Goal: Task Accomplishment & Management: Manage account settings

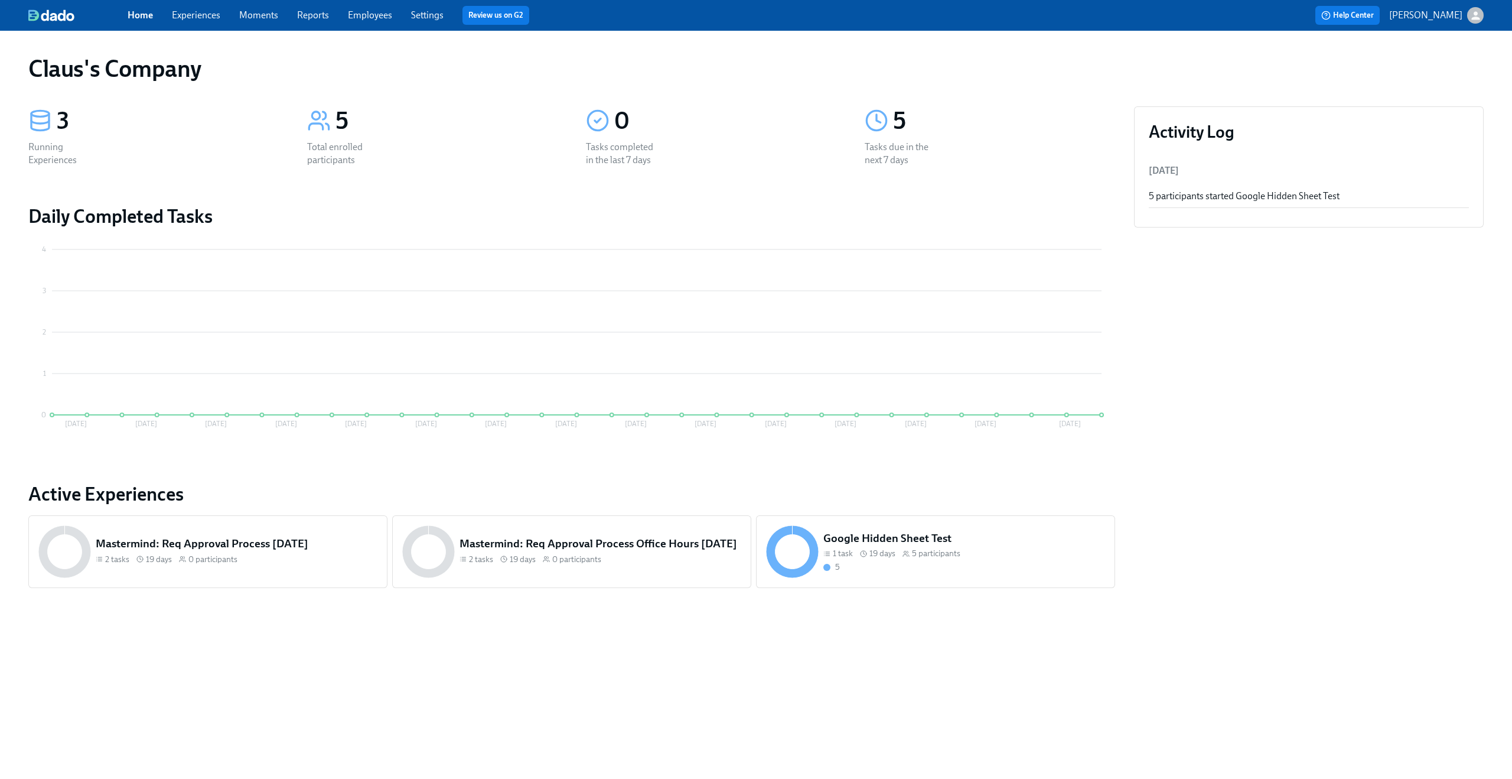
click at [1481, 14] on icon "button" at bounding box center [1476, 15] width 12 height 12
click at [1450, 69] on span "Switch organization..." at bounding box center [1419, 69] width 111 height 13
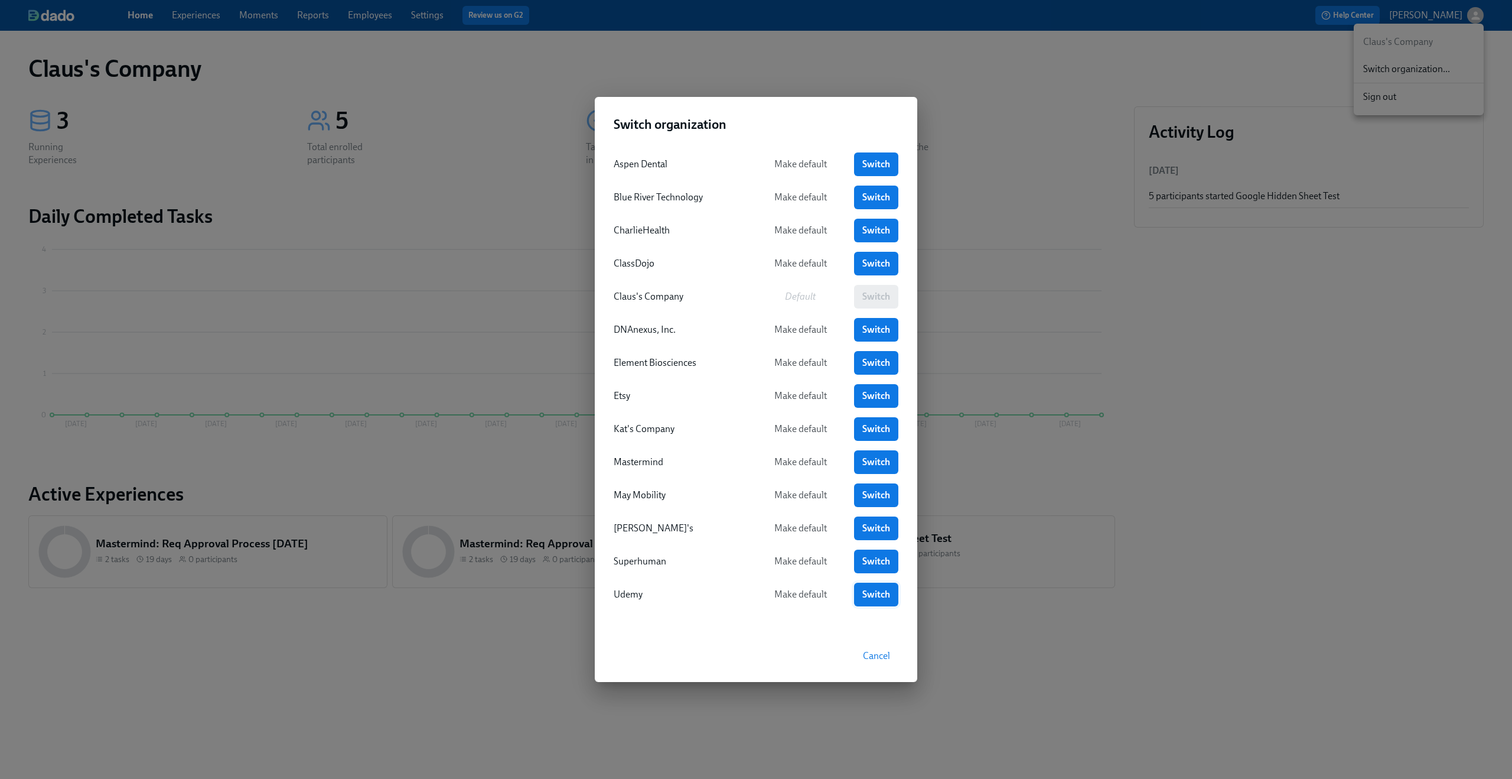
click at [861, 589] on link "Switch" at bounding box center [876, 595] width 44 height 24
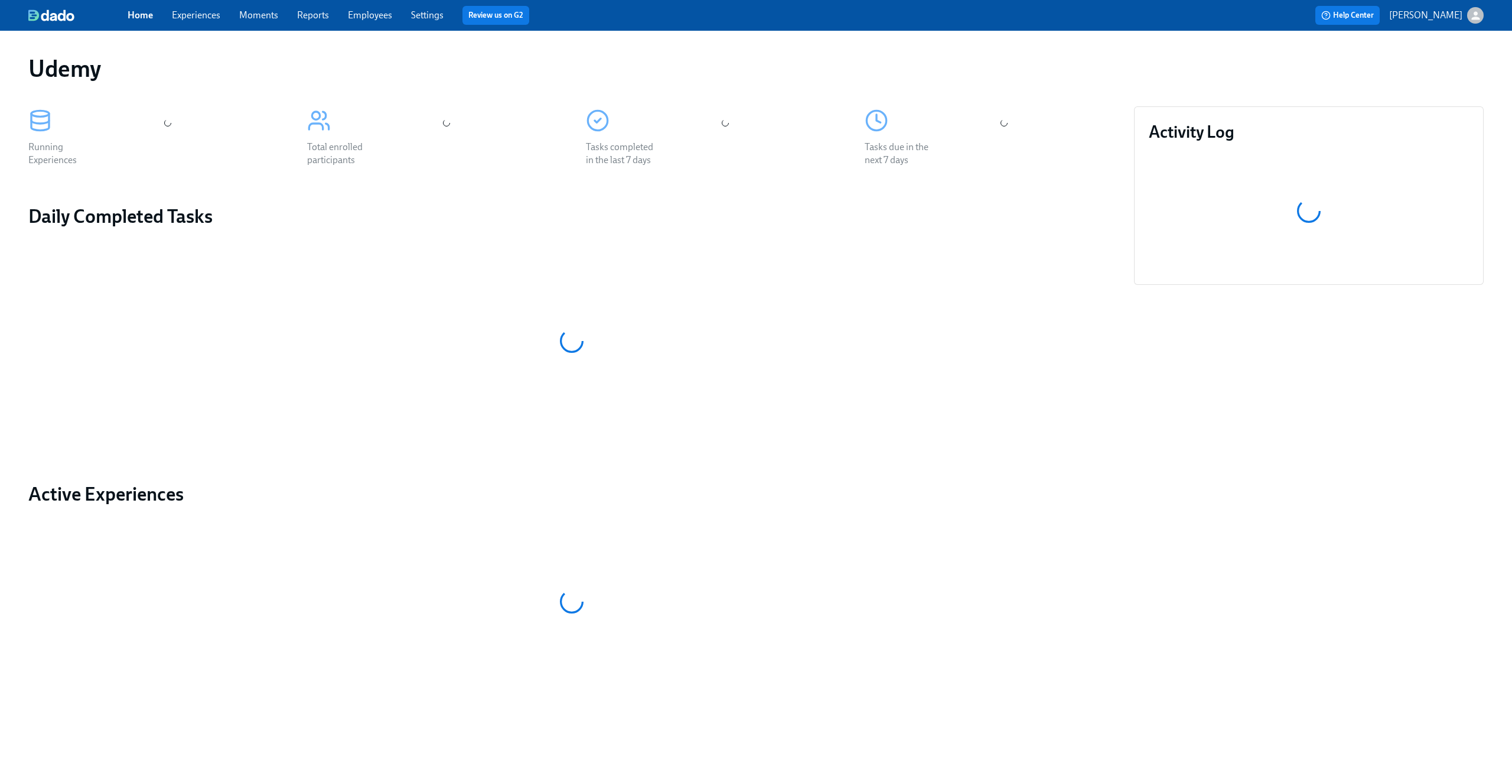
click at [215, 18] on link "Experiences" at bounding box center [196, 14] width 48 height 11
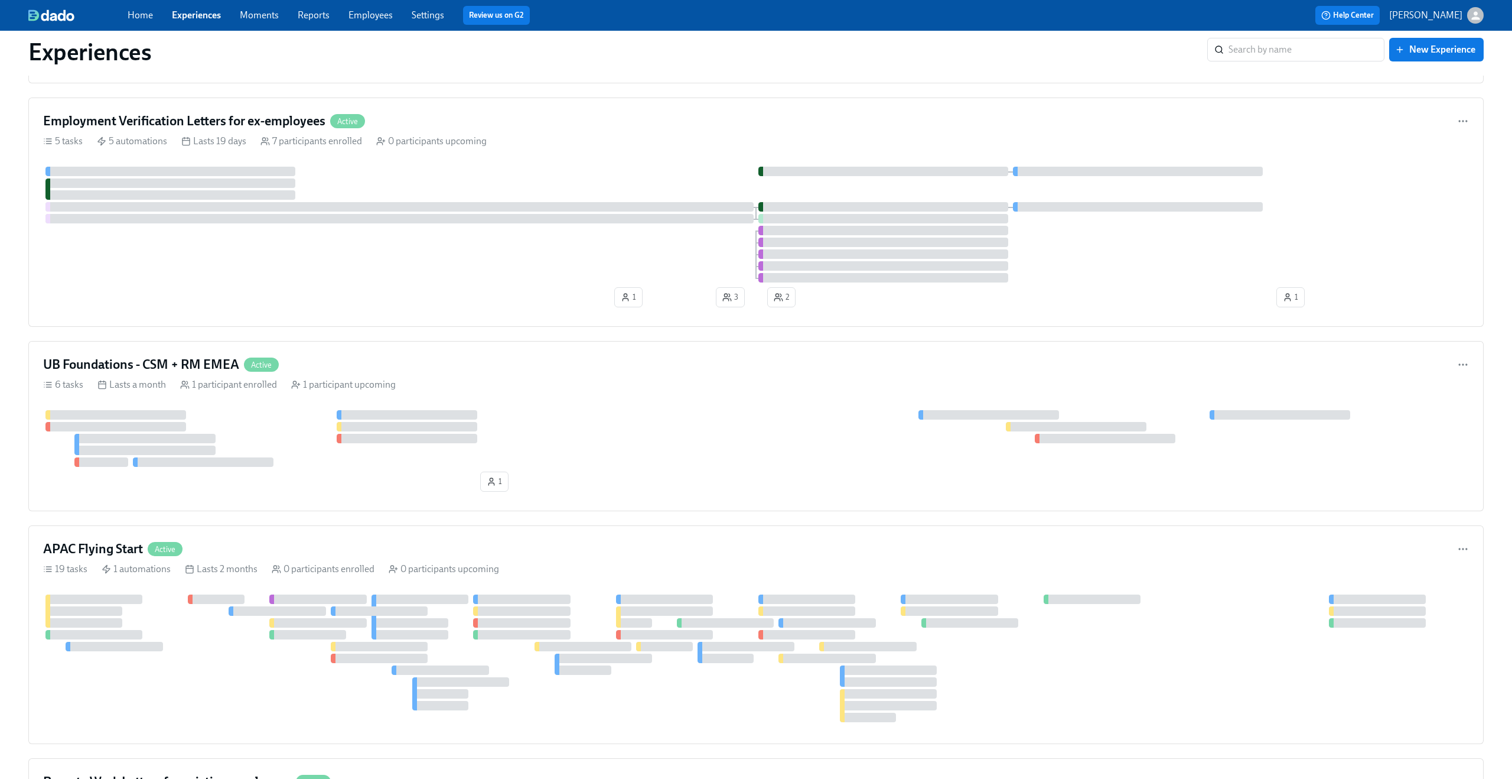
scroll to position [2831, 0]
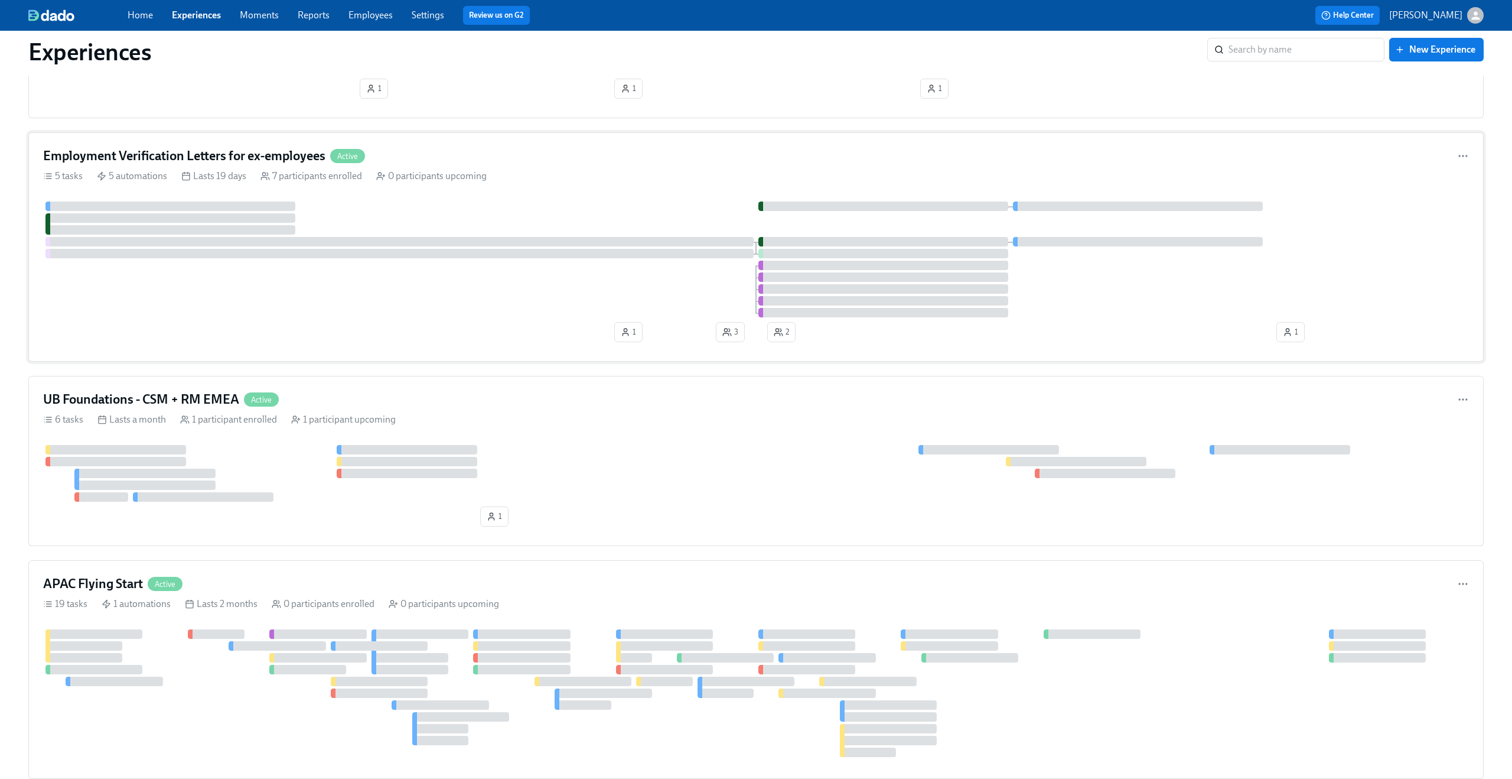
click at [493, 201] on div "Employment Verification Letters for ex-employees Active 5 tasks 5 automations L…" at bounding box center [756, 246] width 1456 height 229
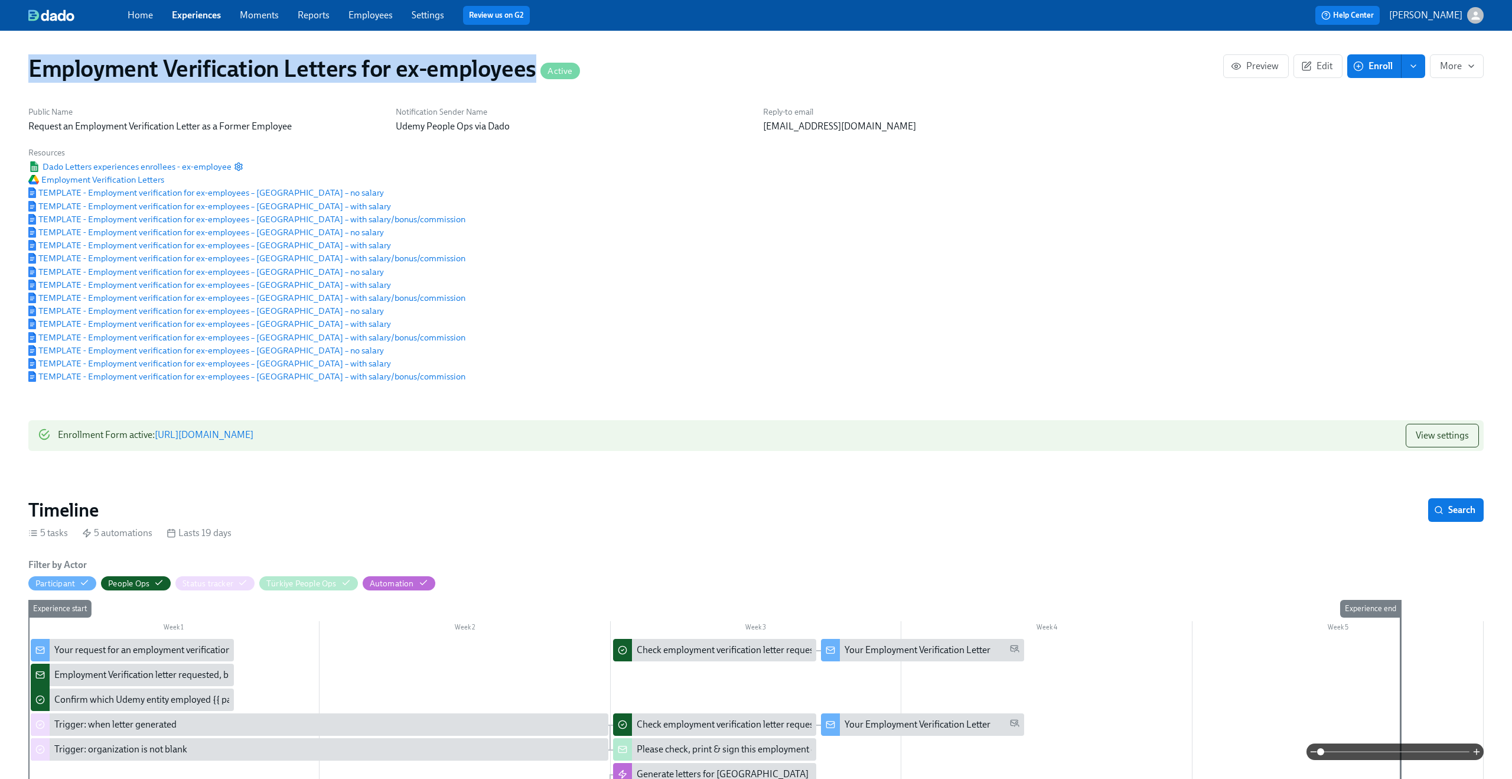
drag, startPoint x: 34, startPoint y: 64, endPoint x: 531, endPoint y: 74, distance: 496.4
click at [531, 74] on h1 "Employment Verification Letters for ex-employees Active" at bounding box center [304, 68] width 552 height 28
copy h1 "Employment Verification Letters for ex-employees"
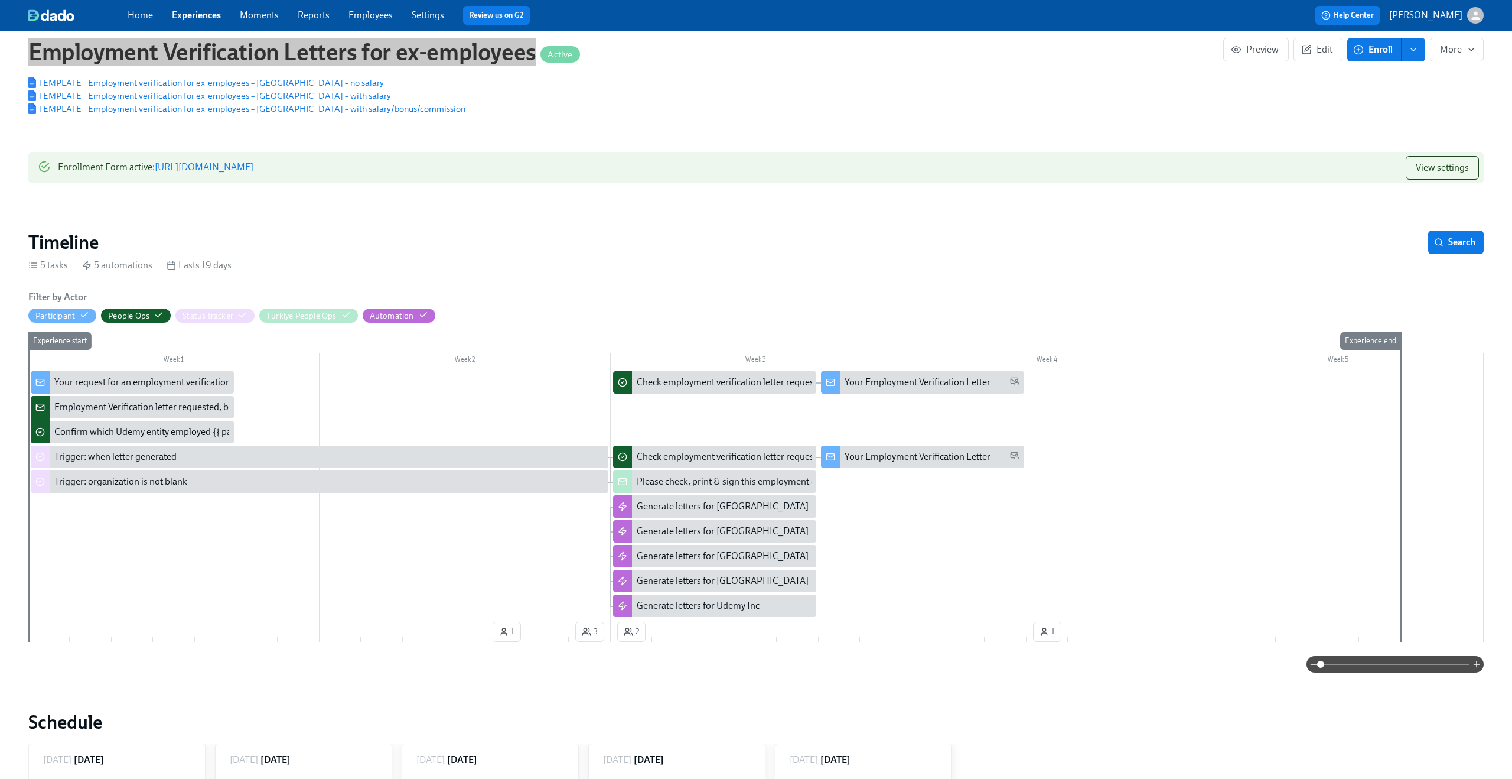
scroll to position [272, 0]
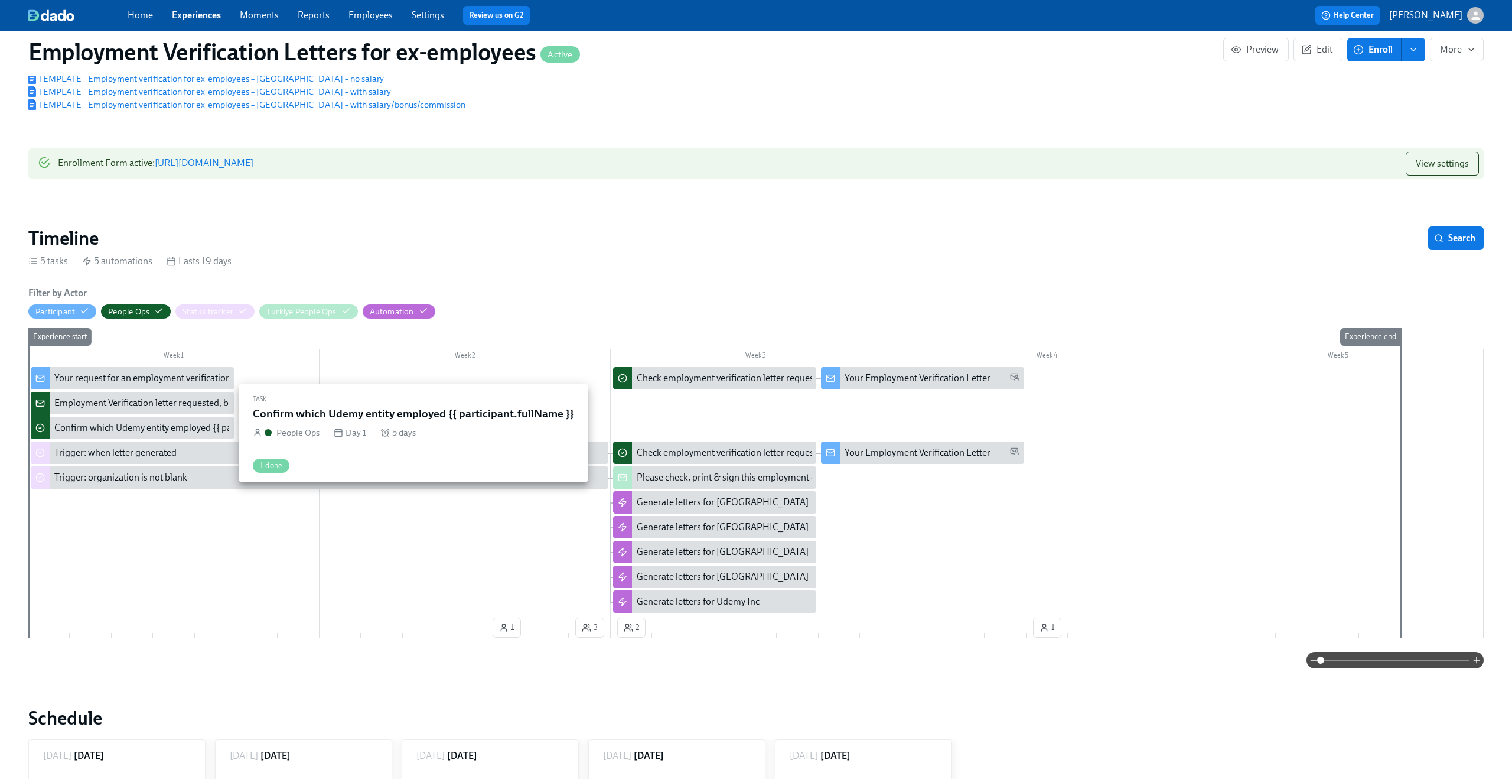
click at [122, 431] on div "Confirm which Udemy entity employed {{ participant.fullName }}" at bounding box center [184, 427] width 260 height 13
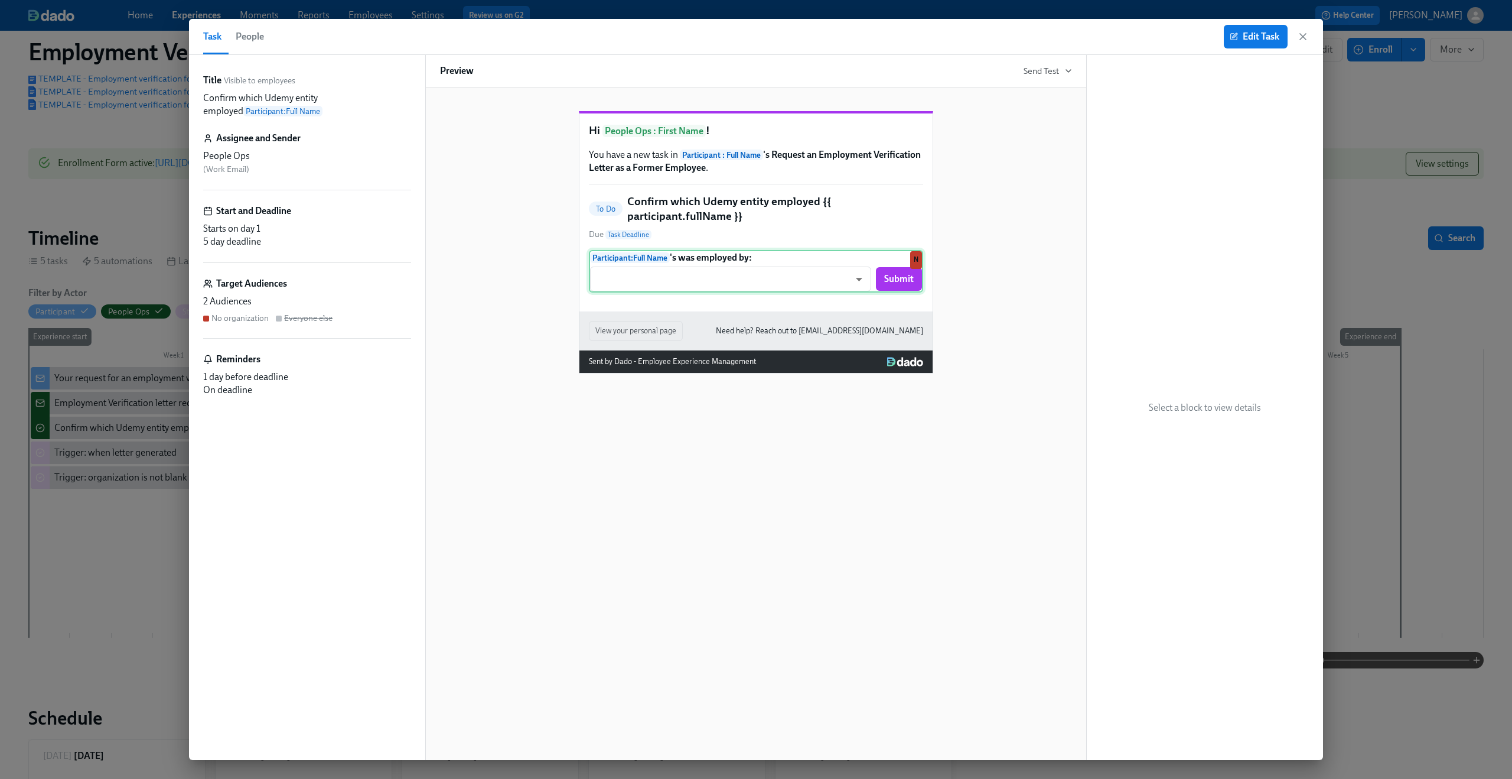
click at [860, 292] on div "Participant : Full Name 's was employed by: ​ ​ Submit N" at bounding box center [756, 271] width 334 height 43
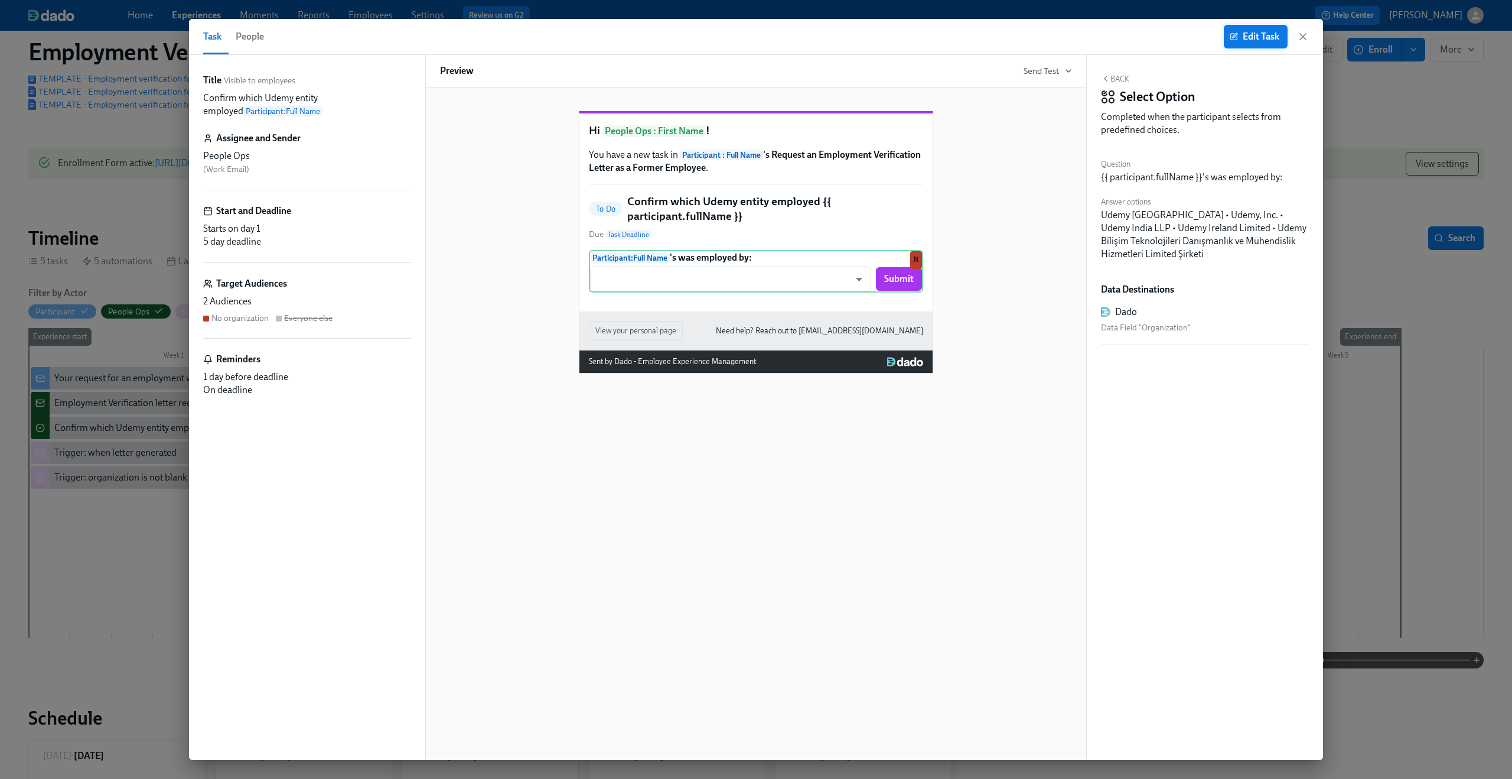
click at [1235, 35] on icon "button" at bounding box center [1235, 35] width 5 height 5
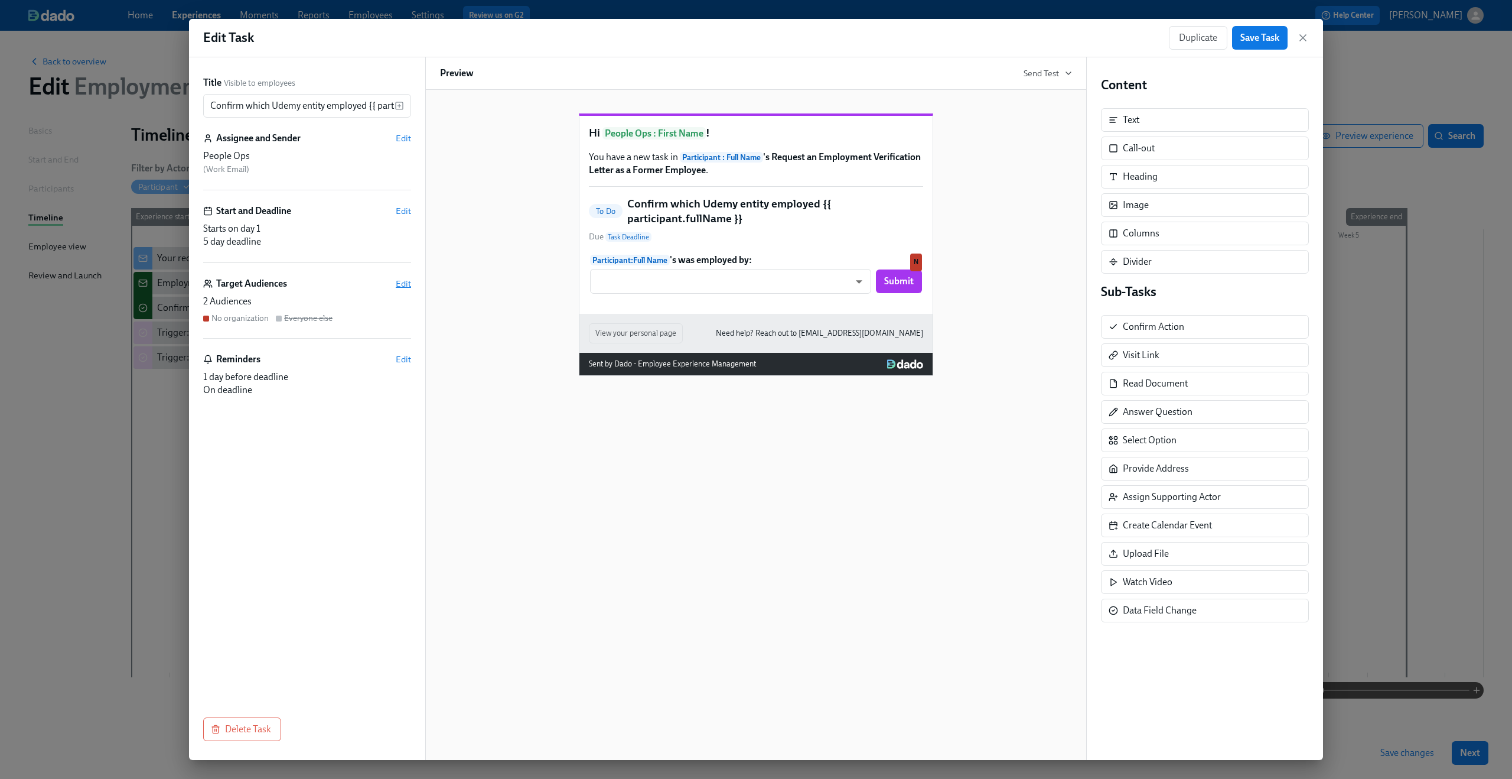
click at [399, 284] on span "Edit" at bounding box center [403, 284] width 15 height 12
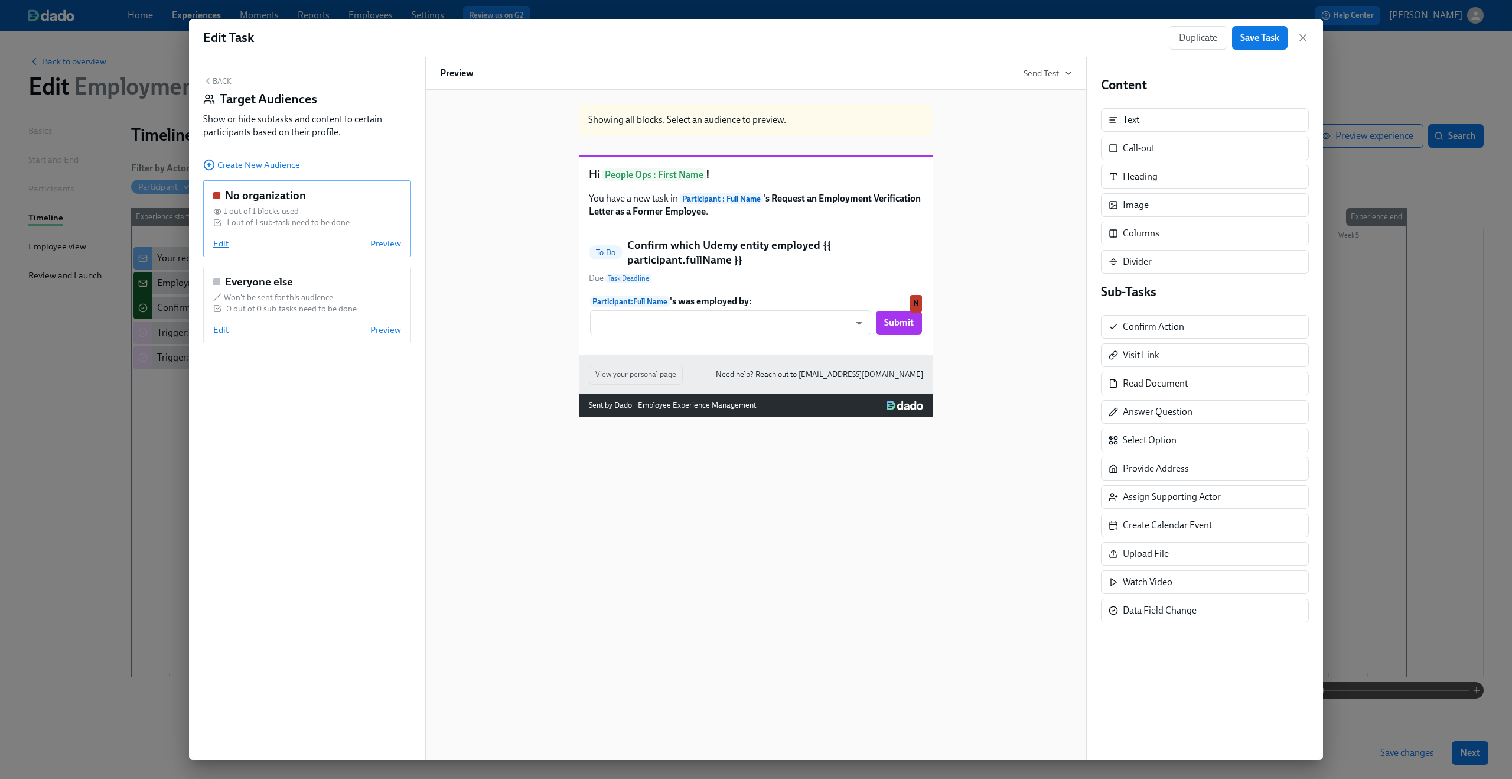
click at [216, 243] on span "Edit" at bounding box center [220, 243] width 15 height 12
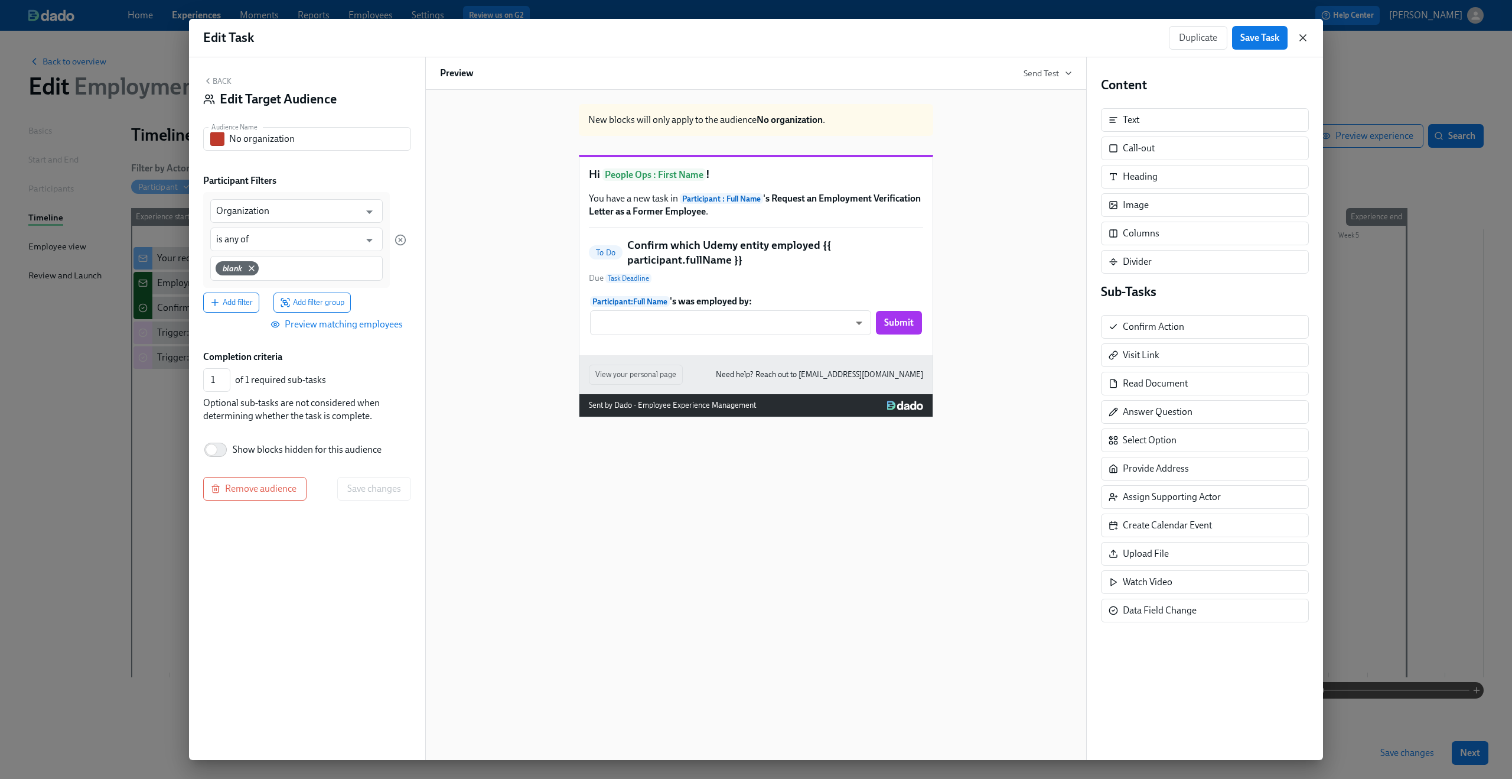
click at [1299, 37] on icon "button" at bounding box center [1303, 38] width 12 height 12
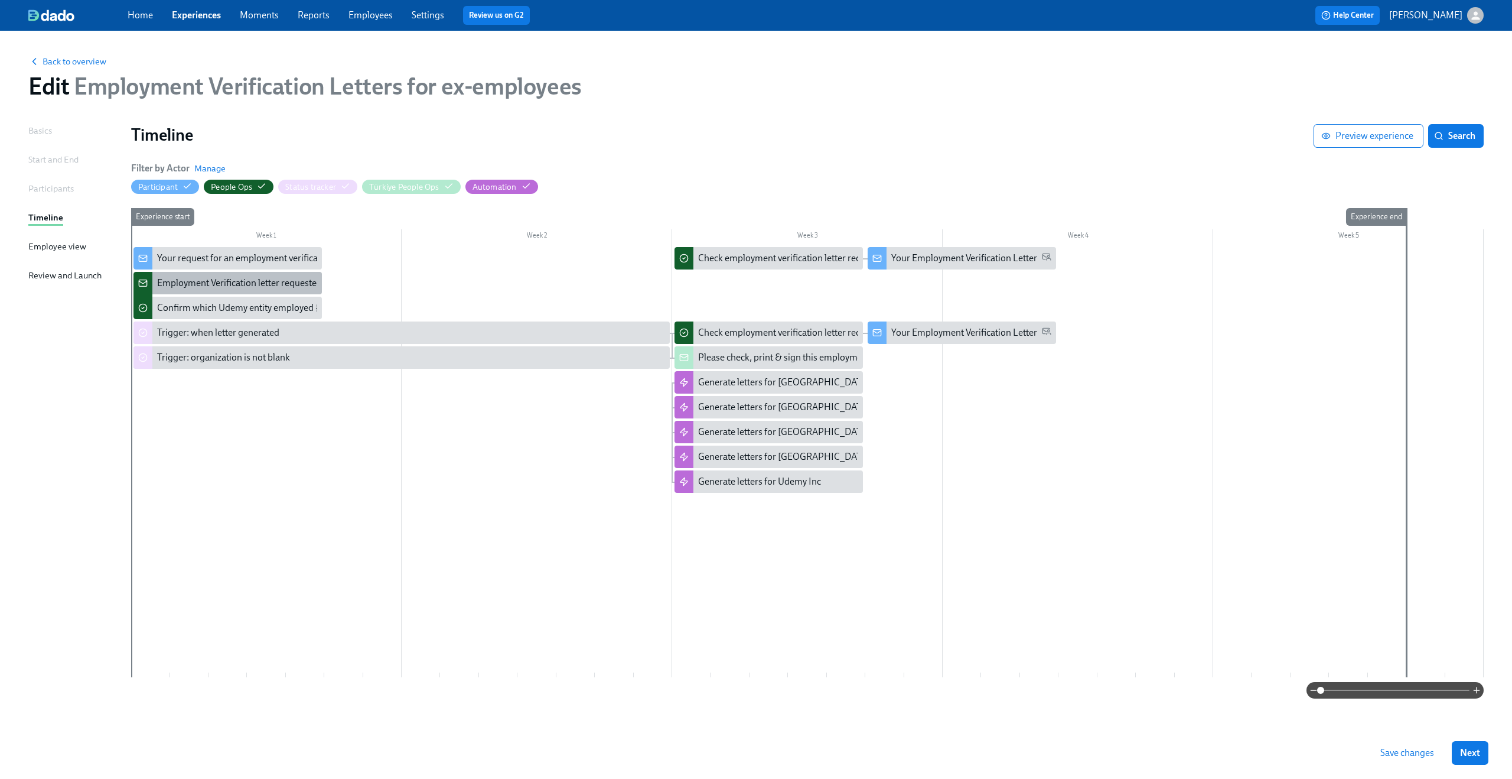
click at [235, 281] on div "Employment Verification letter requested, but Dado has no data: {{ participant.…" at bounding box center [362, 282] width 411 height 13
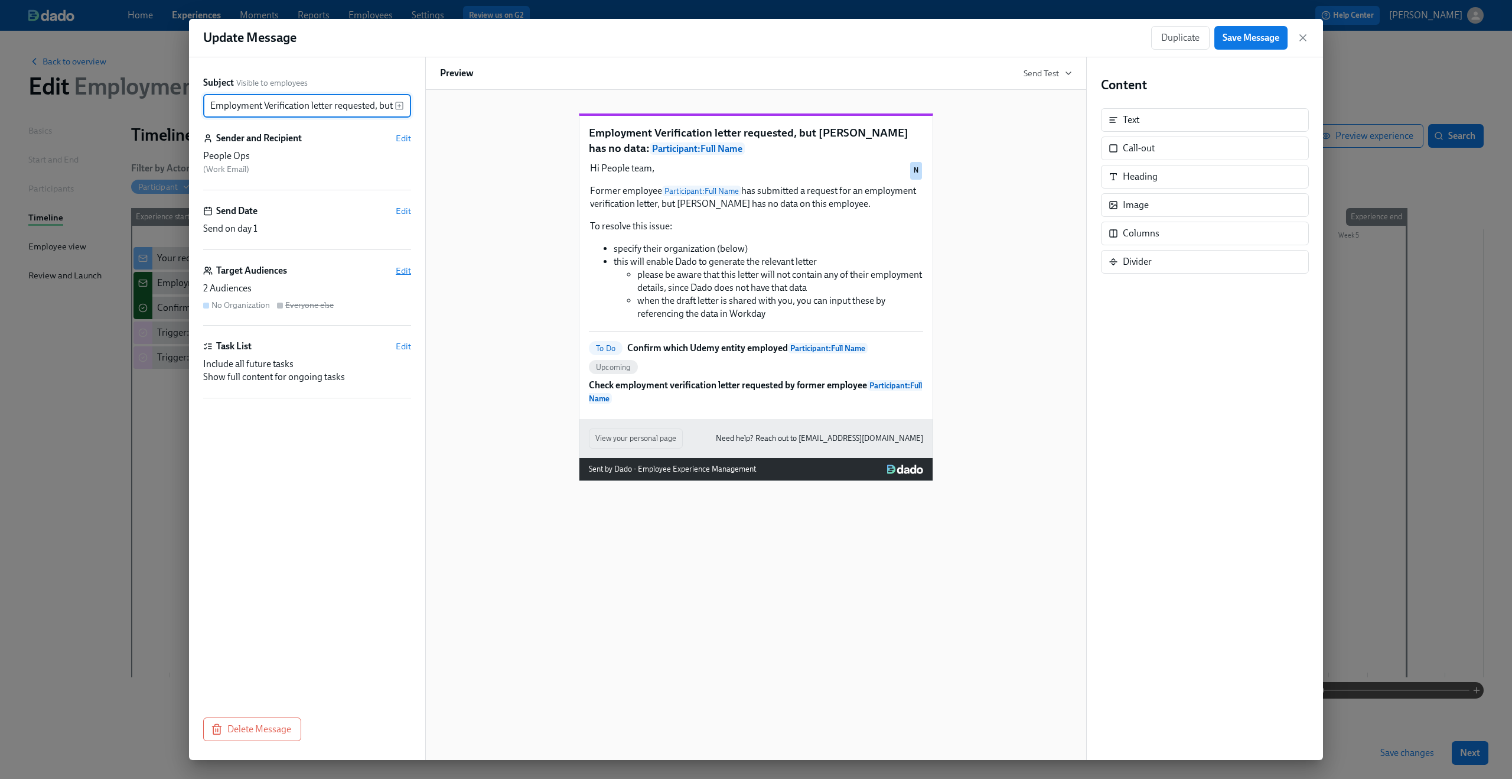
click at [402, 270] on span "Edit" at bounding box center [403, 271] width 15 height 12
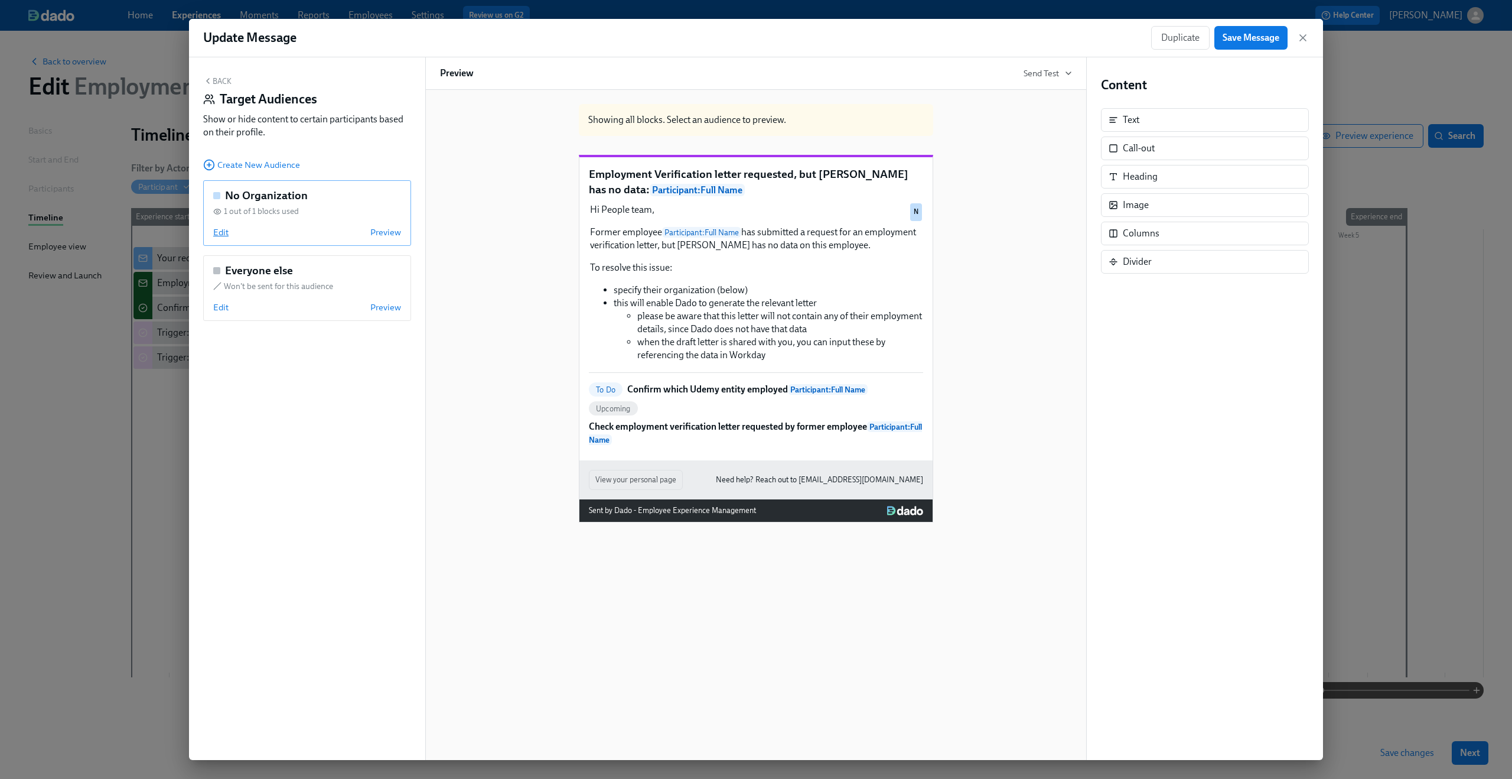
click at [222, 232] on span "Edit" at bounding box center [220, 232] width 15 height 12
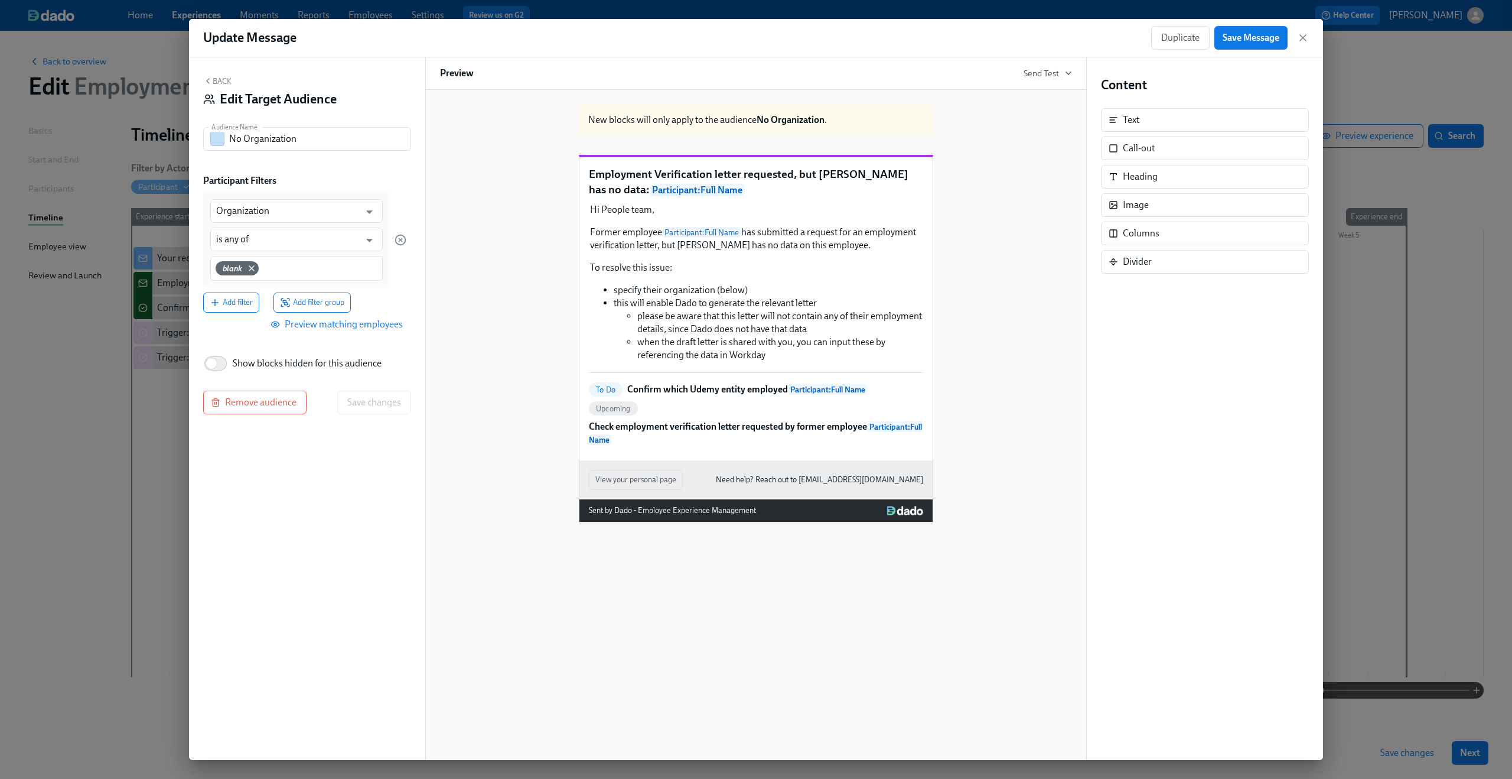
click at [1296, 38] on div "Duplicate Save Message" at bounding box center [1230, 38] width 158 height 24
click at [1307, 38] on icon "button" at bounding box center [1303, 38] width 12 height 12
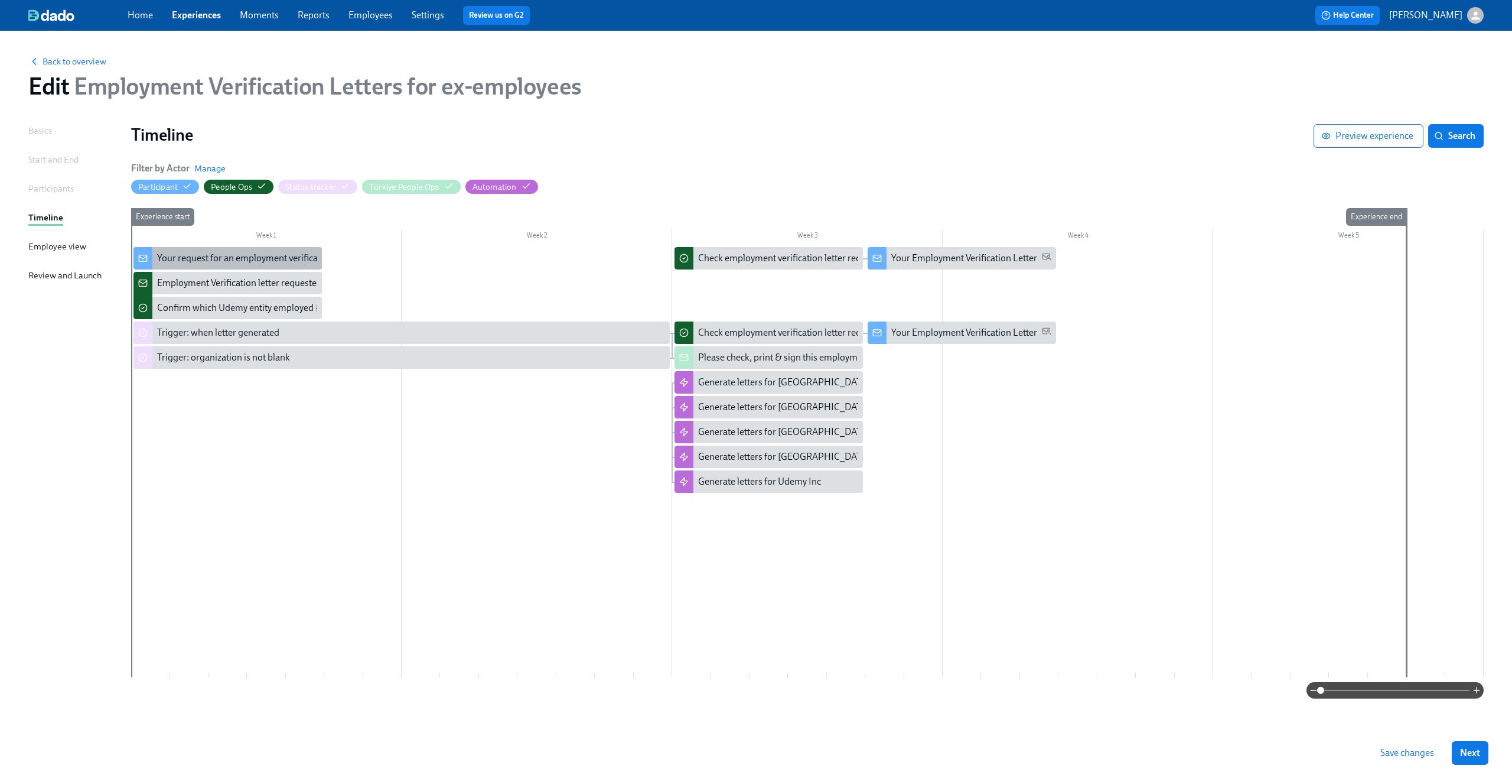
click at [235, 255] on div "Your request for an employment verification letter is being processed" at bounding box center [295, 258] width 276 height 13
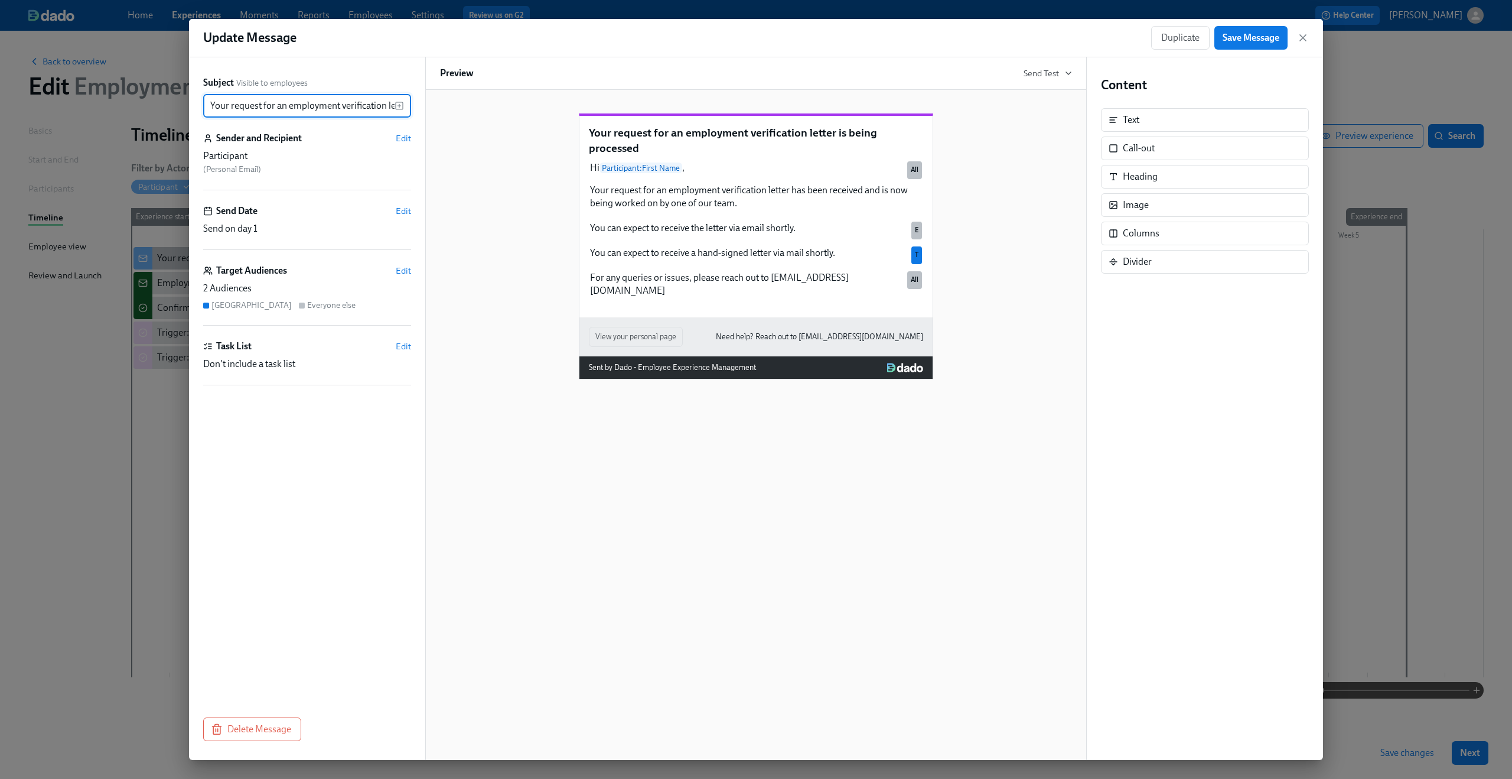
scroll to position [0, 90]
click at [1300, 39] on icon "button" at bounding box center [1303, 38] width 12 height 12
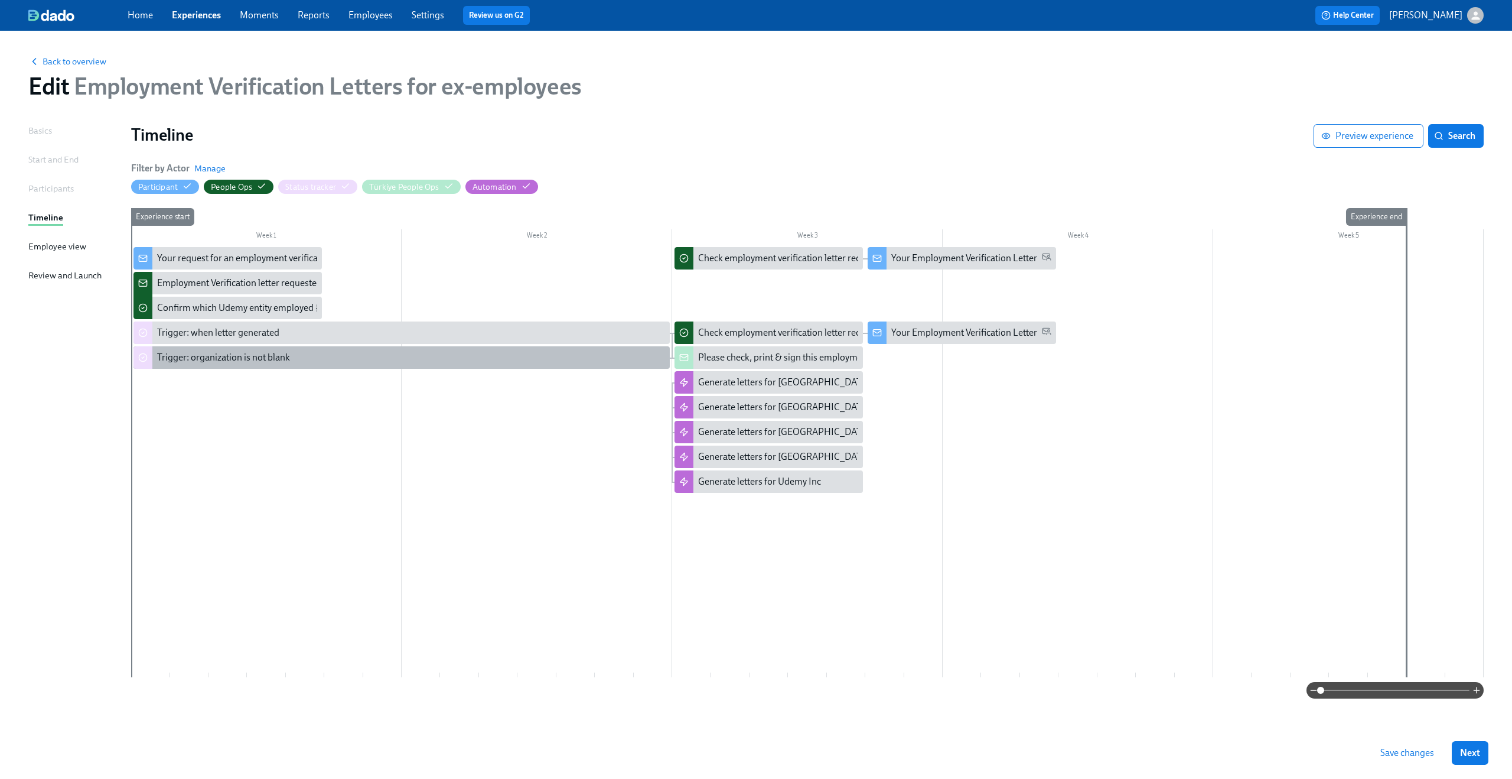
click at [262, 367] on div "Trigger: organization is not blank" at bounding box center [402, 357] width 536 height 22
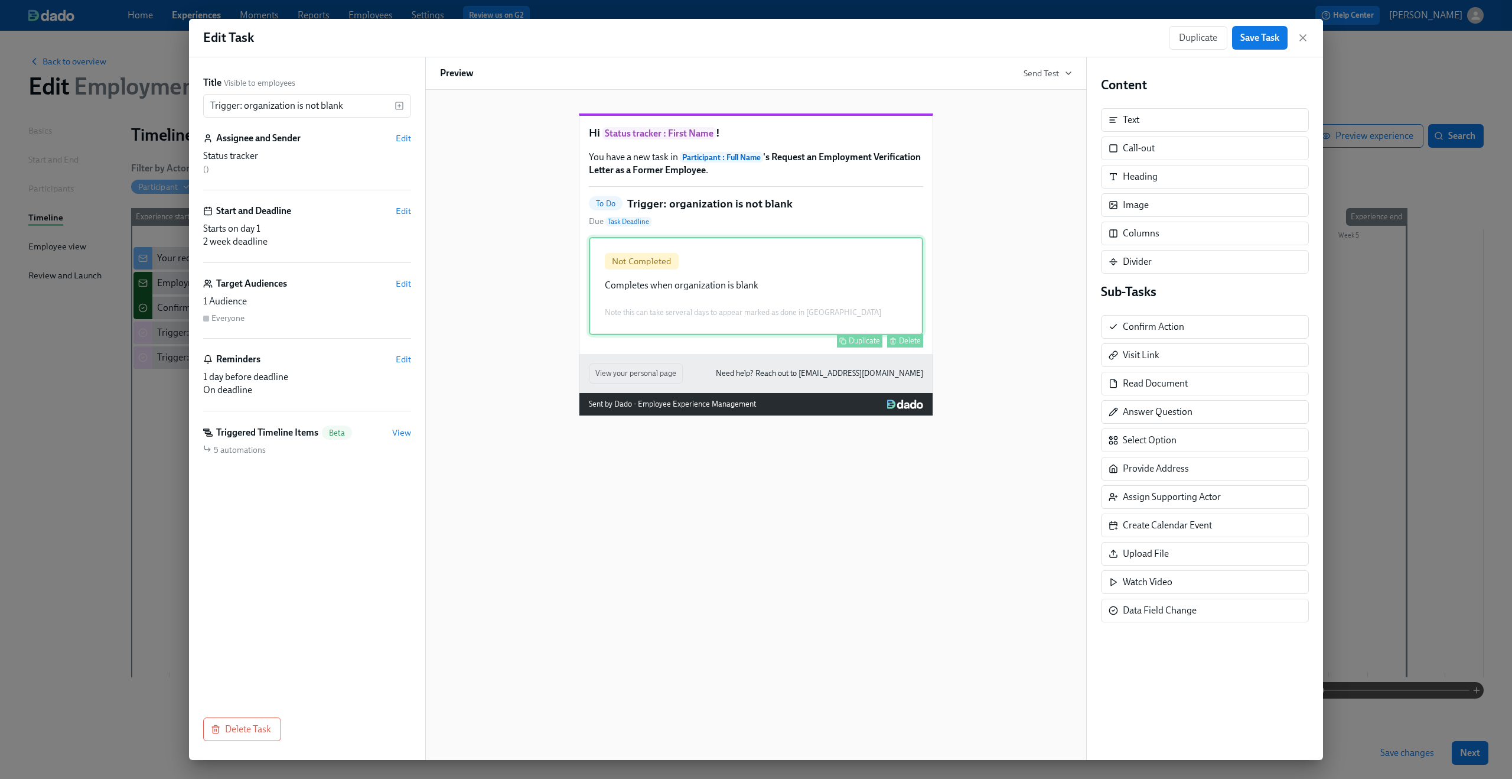
click at [699, 330] on div "Not Completed Completes when organization is blank Note this can take serveral …" at bounding box center [756, 286] width 334 height 98
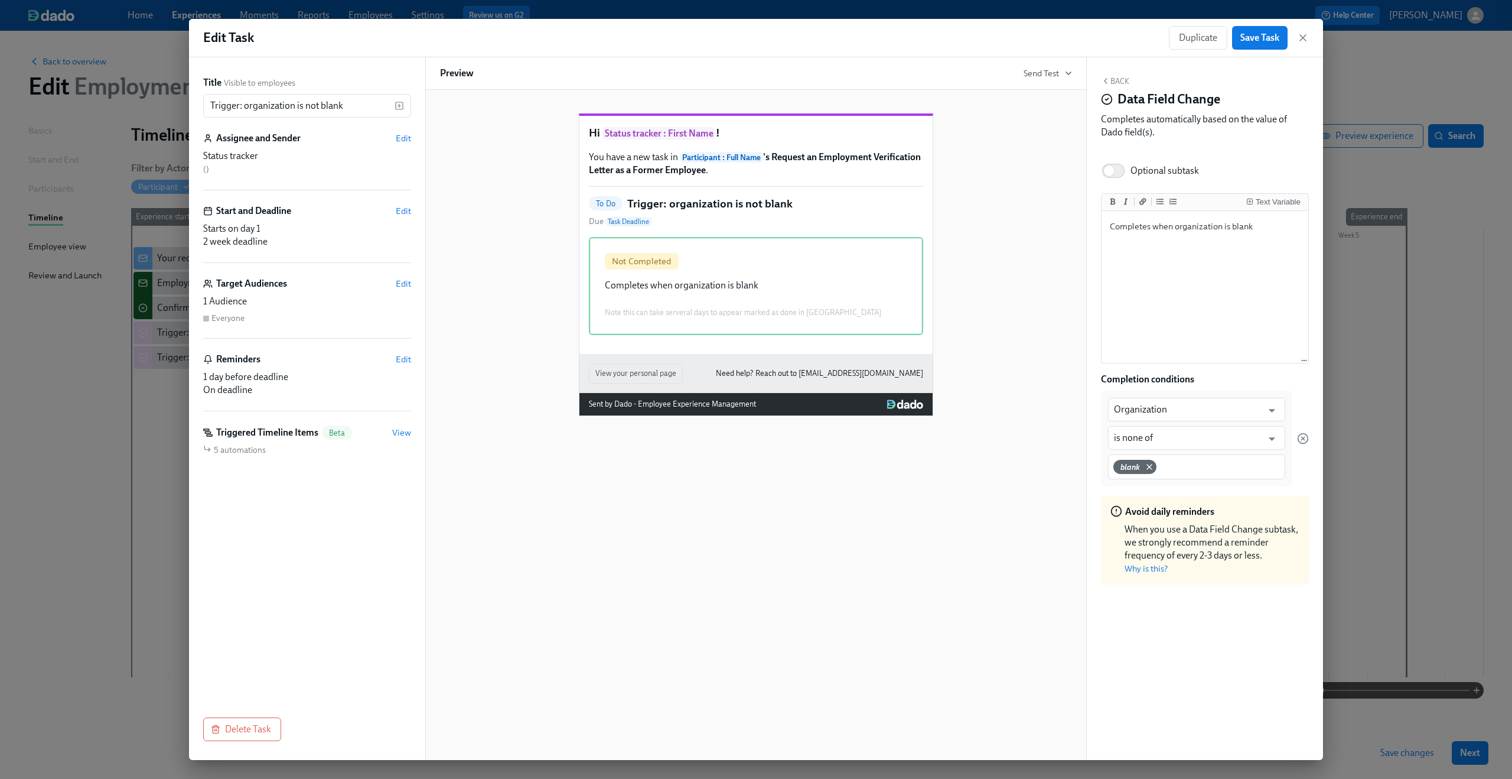
click at [1304, 30] on div "Duplicate Save Task" at bounding box center [1239, 38] width 140 height 24
click at [1304, 35] on icon "button" at bounding box center [1303, 38] width 12 height 12
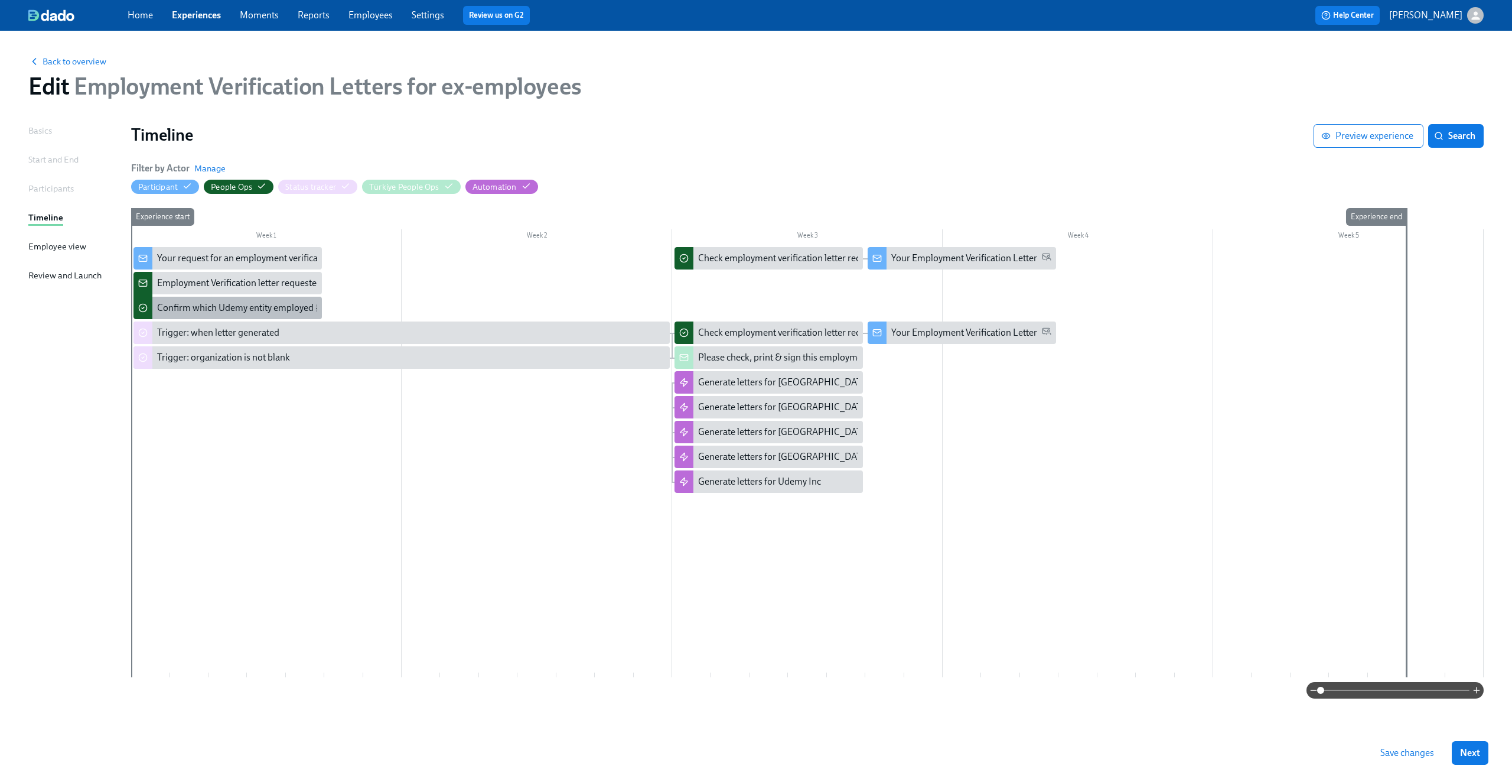
click at [224, 308] on div "Confirm which Udemy entity employed {{ participant.fullName }}" at bounding box center [287, 307] width 260 height 13
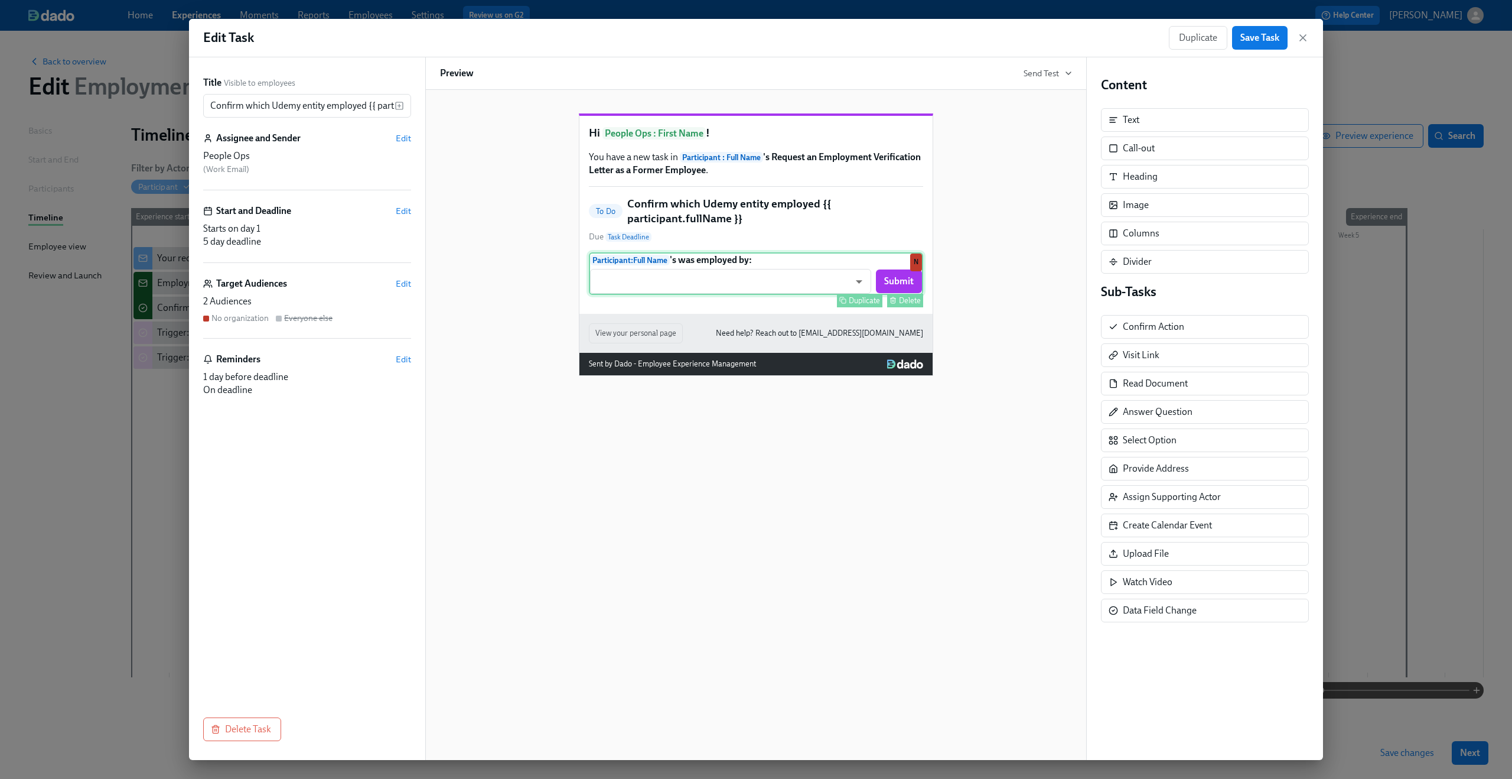
click at [853, 295] on div "Participant : Full Name 's was employed by: ​ ​ Submit Duplicate Delete N" at bounding box center [756, 273] width 334 height 43
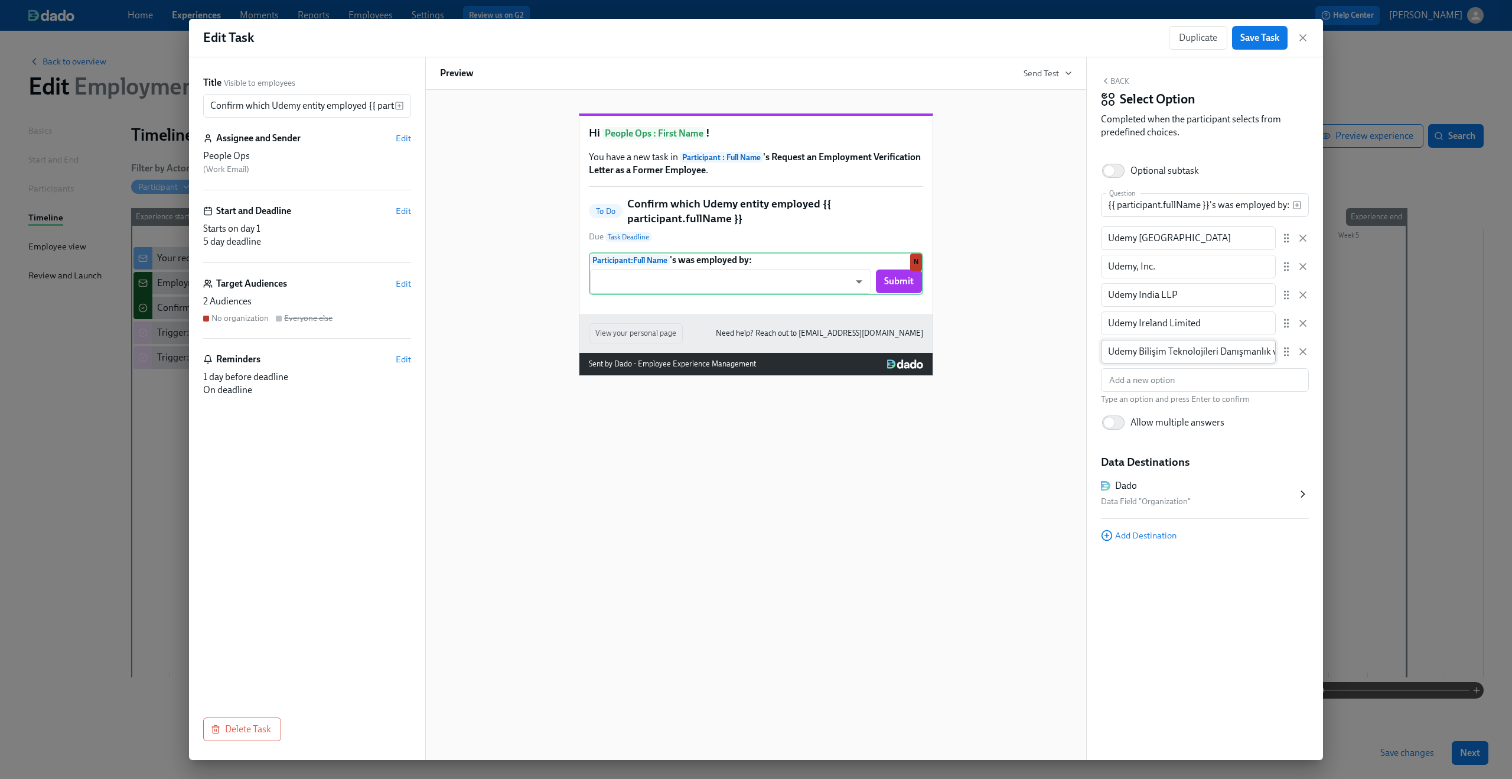
click at [1146, 353] on input "Udemy Bilişim Teknolojileri Danışmanlık ve Mühendislik Hizmetleri Limited Şirke…" at bounding box center [1188, 352] width 175 height 24
drag, startPoint x: 1140, startPoint y: 351, endPoint x: 1306, endPoint y: 348, distance: 165.4
click at [1306, 348] on div "Udemy Bilişim Teknolojileri Danışmanlık ve Mühendislik Hizmetleri Limited Şirke…" at bounding box center [1205, 352] width 208 height 24
click at [1185, 357] on input "Udemy Bilişim Teknolojileri Danışmanlık ve Mühendislik Hizmetleri Limited Şirke…" at bounding box center [1188, 352] width 175 height 24
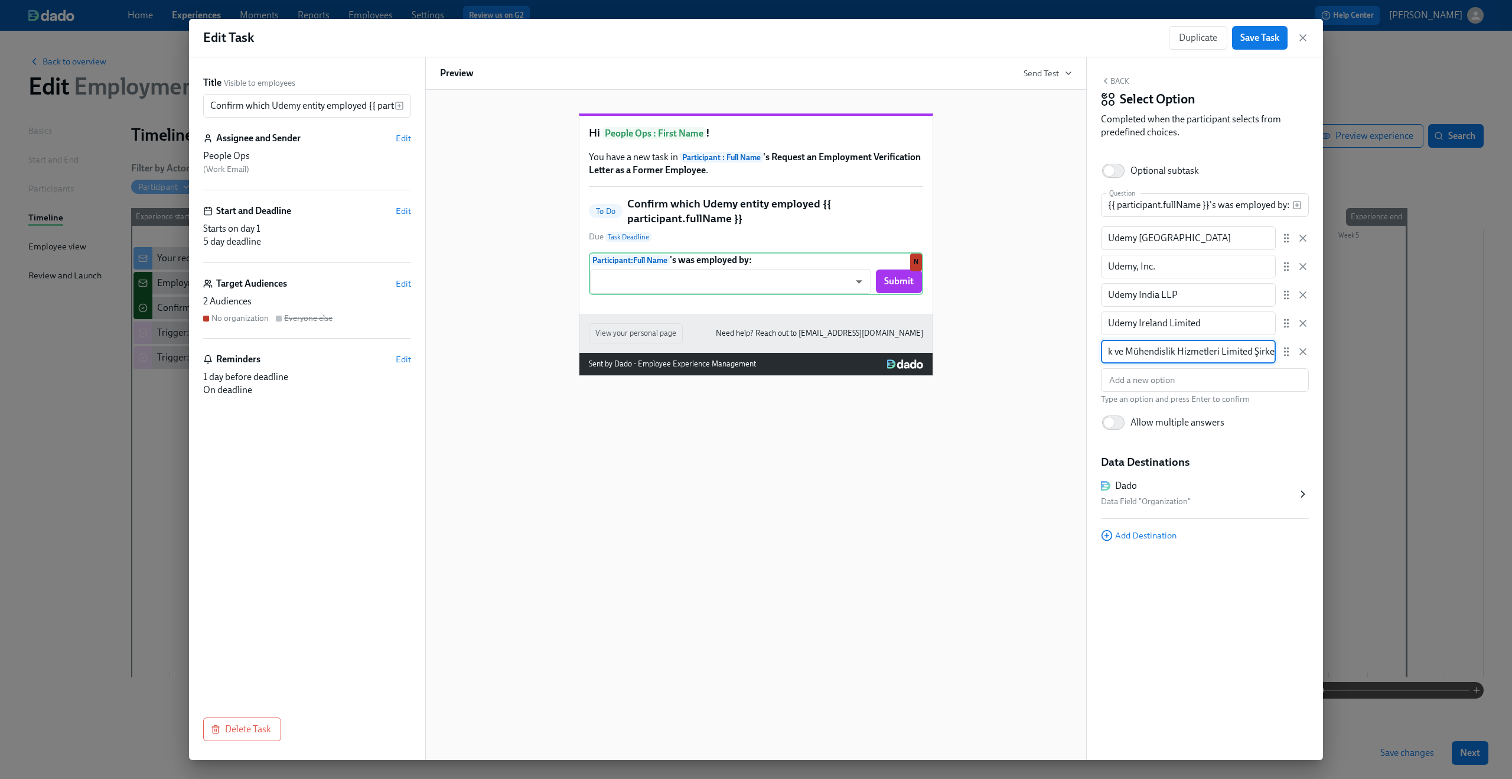
click at [1185, 357] on input "Udemy Bilişim Teknolojileri Danışmanlık ve Mühendislik Hizmetleri Limited Şirke…" at bounding box center [1188, 352] width 175 height 24
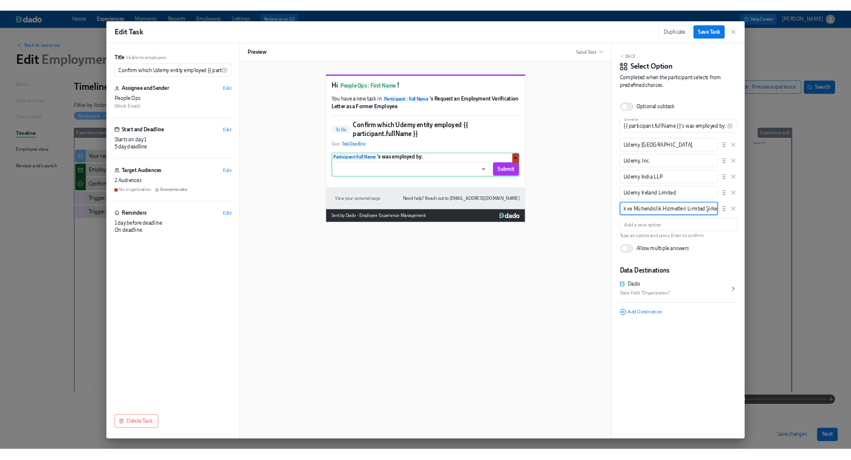
scroll to position [0, 0]
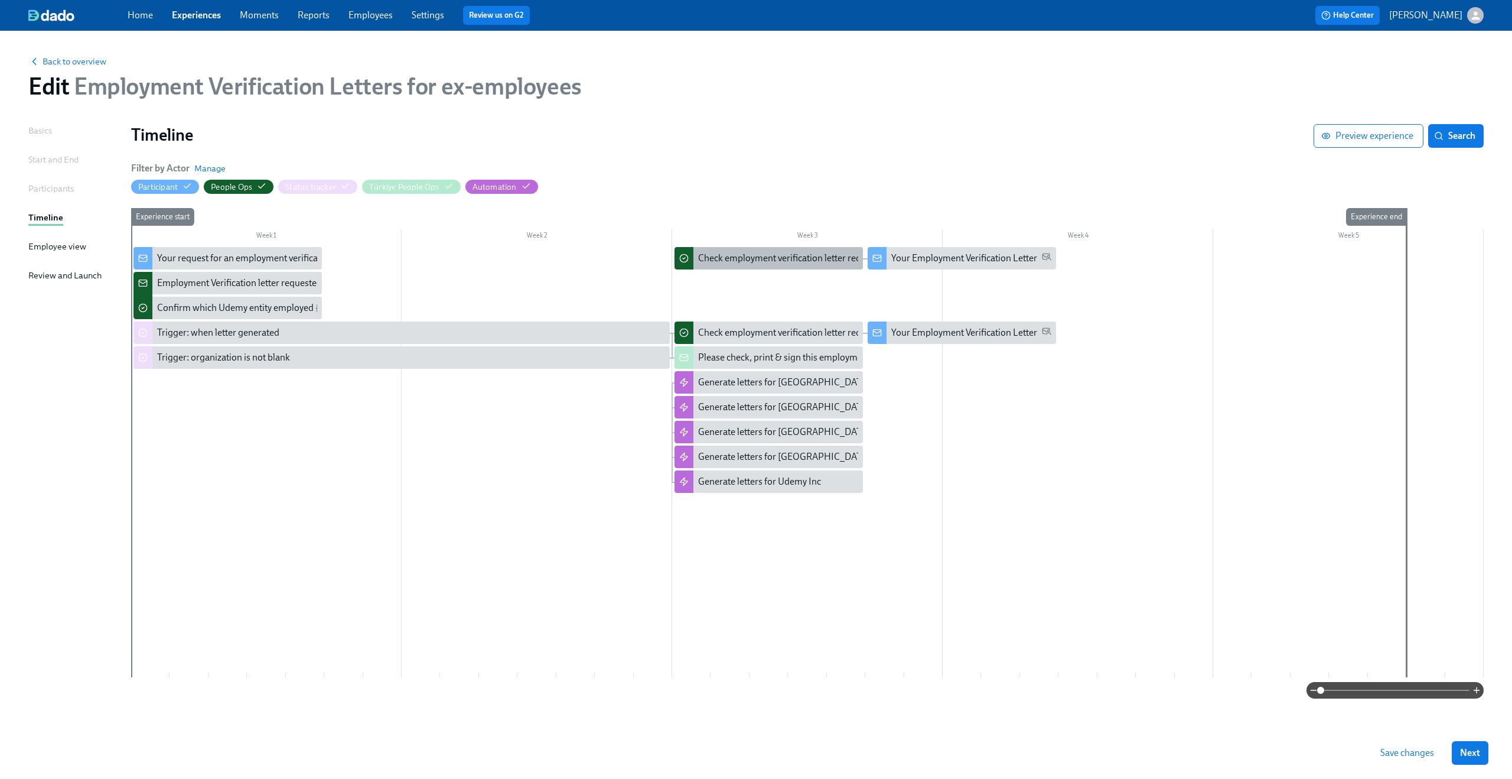
click at [750, 259] on div "Check employment verification letter requested by former employee {{ participan…" at bounding box center [886, 258] width 376 height 13
